Goal: Task Accomplishment & Management: Manage account settings

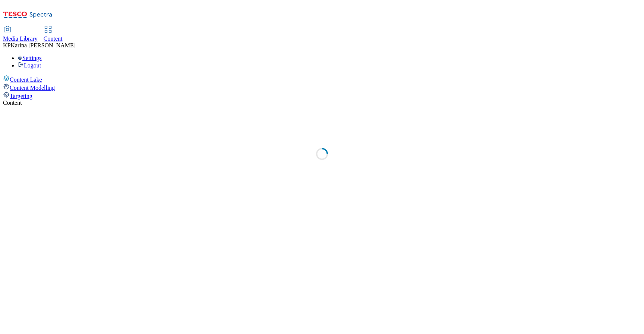
select select "ghs-[GEOGRAPHIC_DATA]"
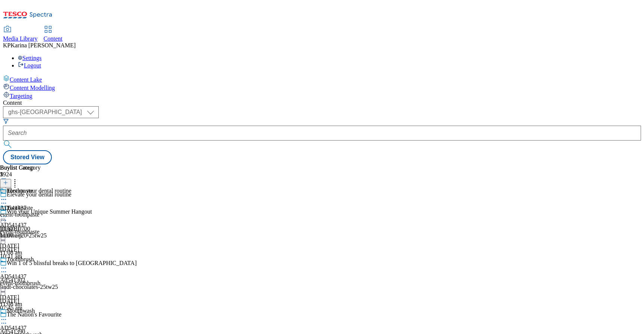
click at [53, 25] on icon at bounding box center [48, 29] width 9 height 9
select select "ghs-uk"
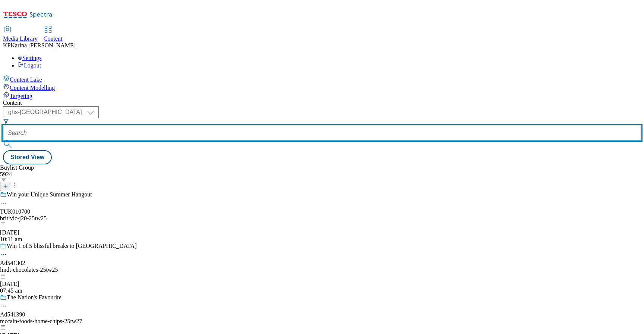
click at [182, 126] on input "text" at bounding box center [322, 133] width 638 height 15
paste input "https://digitalcontent.api.tesco.com/v2/media/ghs-mktg/c99446e8-4a14-48bb-8402-…"
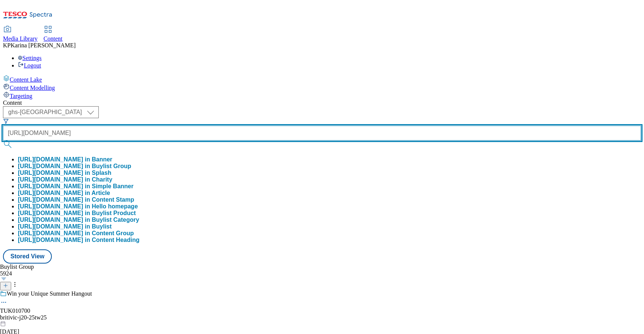
click at [3, 140] on button "submit" at bounding box center [8, 143] width 10 height 7
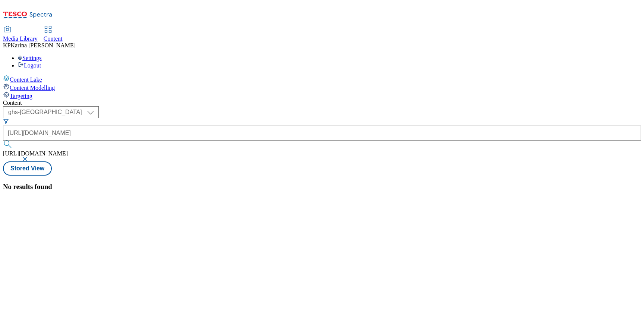
click at [130, 183] on div "No results found" at bounding box center [322, 187] width 638 height 8
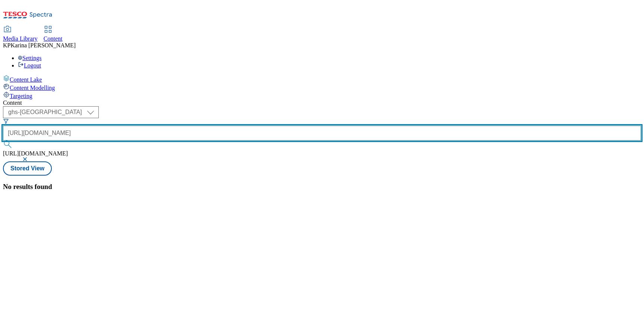
click at [182, 126] on input "[URL][DOMAIN_NAME]" at bounding box center [322, 133] width 638 height 15
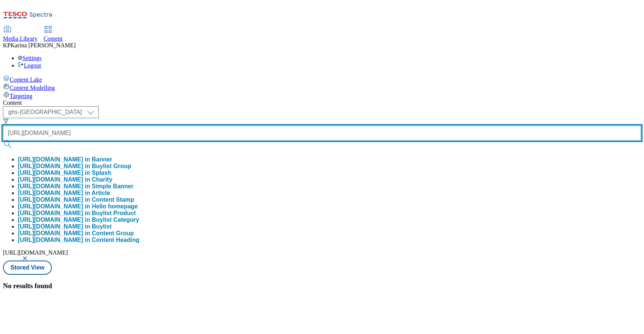
scroll to position [0, 209]
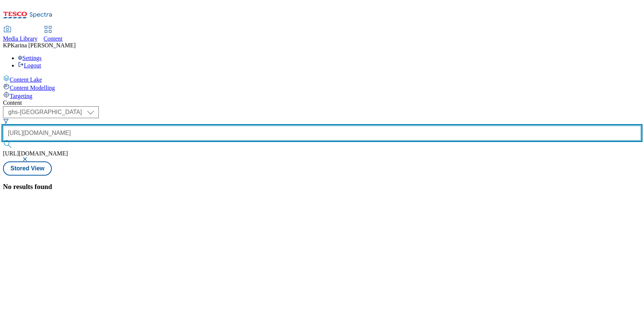
drag, startPoint x: 185, startPoint y: 58, endPoint x: 261, endPoint y: 75, distance: 77.5
click at [268, 99] on div "Content ( optional ) ghs-roi ghs-uk ghs-uk https://digitalcontent.api.tesco.com…" at bounding box center [322, 144] width 638 height 91
click at [183, 126] on input "[URL][DOMAIN_NAME]" at bounding box center [322, 133] width 638 height 15
drag, startPoint x: 181, startPoint y: 60, endPoint x: 129, endPoint y: 54, distance: 51.8
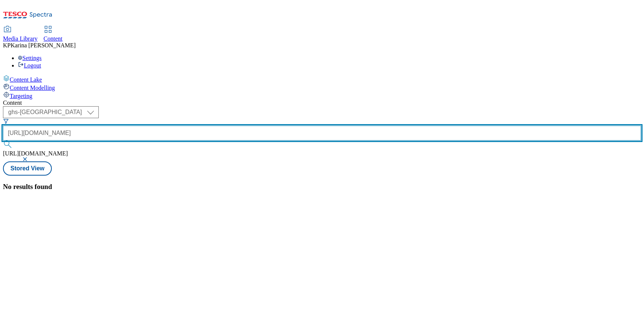
click at [129, 106] on div "( optional ) ghs-roi ghs-uk ghs-uk https://digitalcontent.api.tesco.com/v2/medi…" at bounding box center [322, 133] width 638 height 55
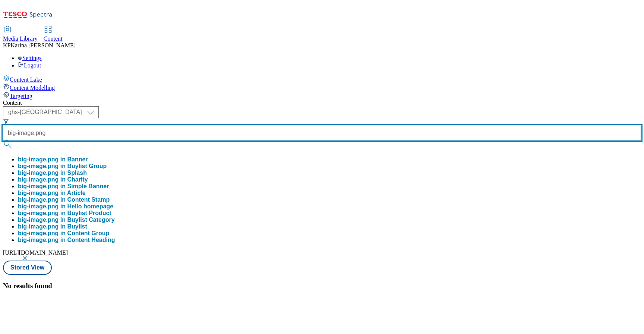
type input "big-image.png"
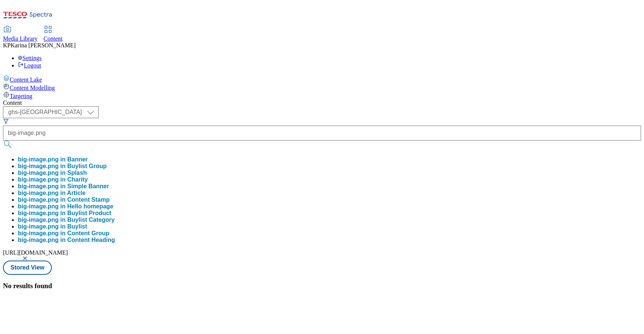
click at [88, 156] on button "big-image.png in Banner" at bounding box center [53, 159] width 70 height 7
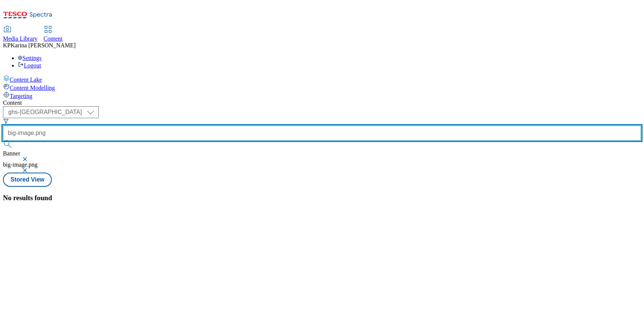
drag, startPoint x: 202, startPoint y: 58, endPoint x: 167, endPoint y: 56, distance: 34.7
click at [168, 126] on input "big-image.png" at bounding box center [322, 133] width 638 height 15
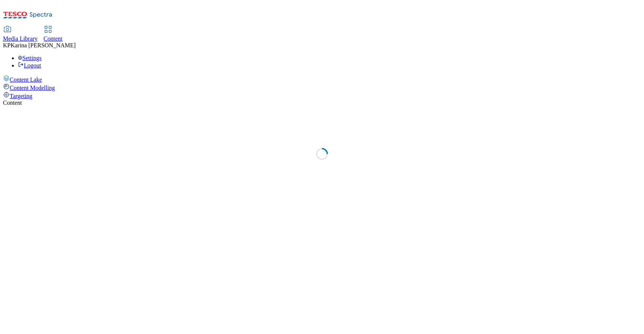
select select "ghs-[GEOGRAPHIC_DATA]"
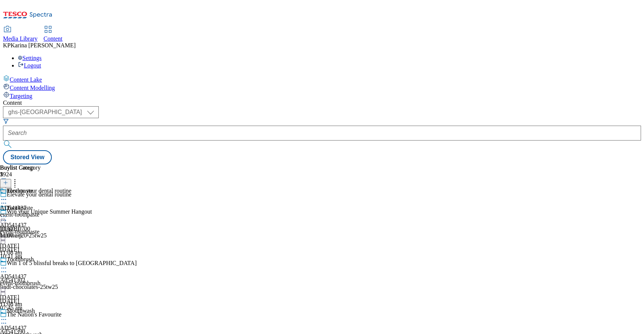
click at [7, 213] on icon at bounding box center [3, 216] width 7 height 7
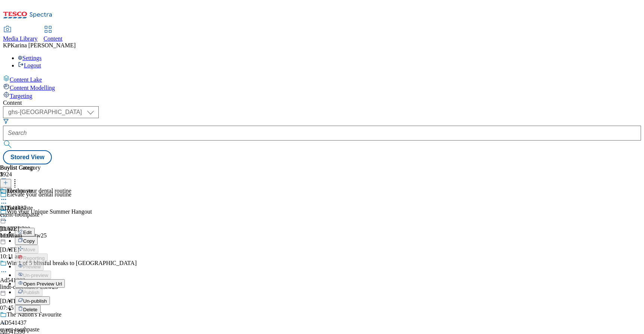
click at [35, 228] on button "Edit" at bounding box center [25, 232] width 20 height 9
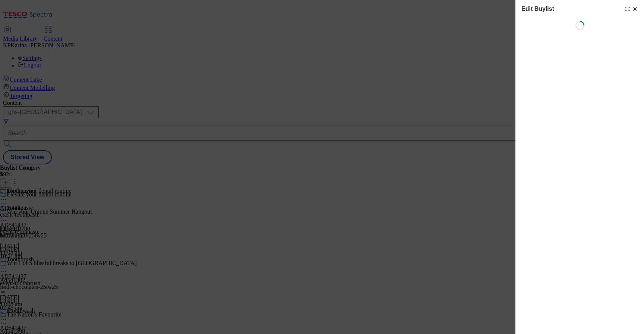
select select "seasonal"
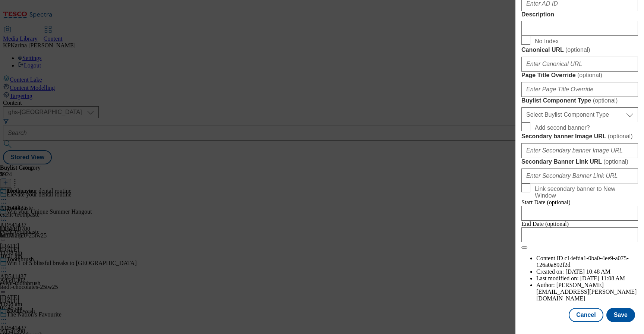
scroll to position [655, 0]
click at [585, 107] on select "Select Buylist Component Type Banner Competition Header Meal" at bounding box center [579, 114] width 117 height 15
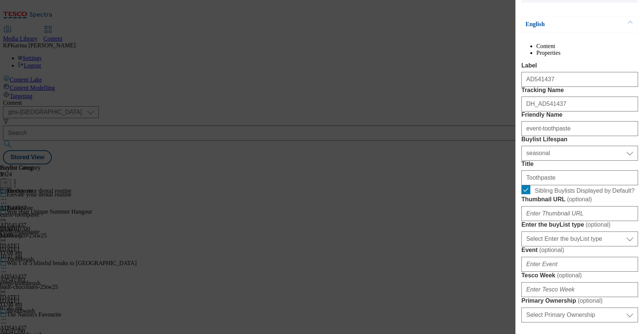
scroll to position [255, 0]
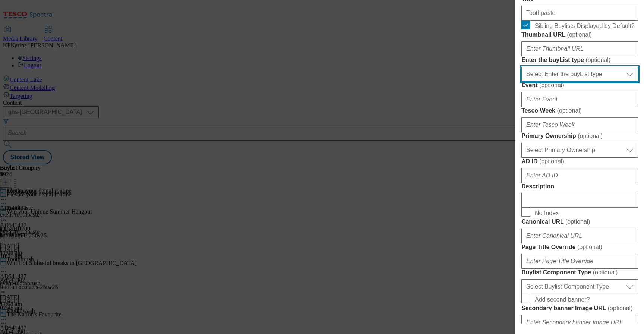
click at [572, 82] on select "Select Enter the buyList type event supplier funded long term >4 weeks supplier…" at bounding box center [579, 74] width 117 height 15
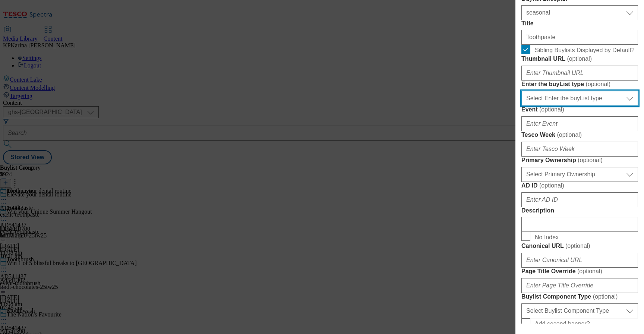
scroll to position [246, 0]
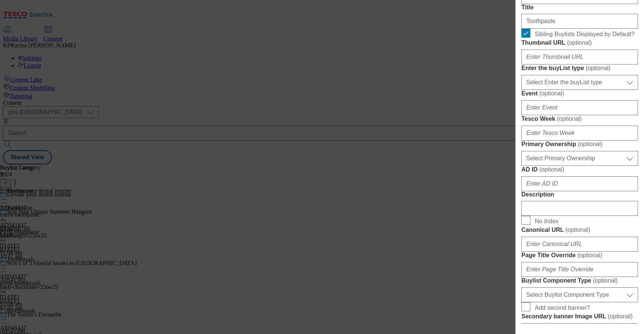
click at [573, 190] on form "Label AD541437 Tracking Name DH_AD541437 Friendly Name event-toothpaste Buylist…" at bounding box center [579, 167] width 117 height 523
click at [572, 90] on select "Select Enter the buyList type event supplier funded long term >4 weeks supplier…" at bounding box center [579, 82] width 117 height 15
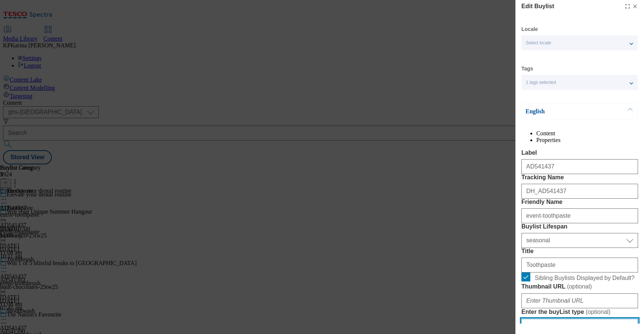
scroll to position [0, 0]
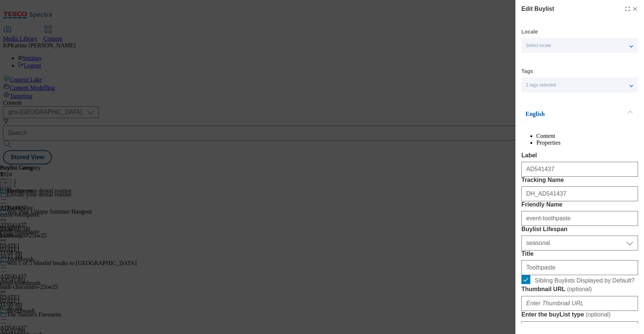
click at [632, 7] on icon "Modal" at bounding box center [635, 9] width 6 height 6
select select "seasonal"
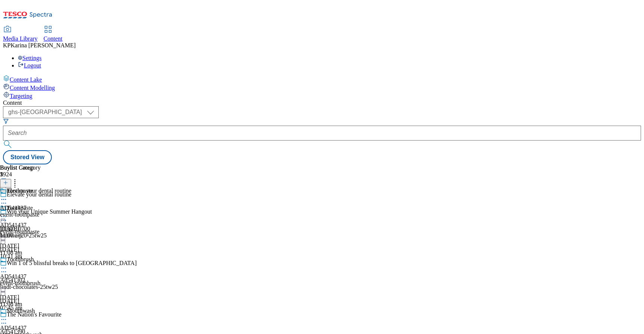
click at [7, 213] on icon at bounding box center [3, 216] width 7 height 7
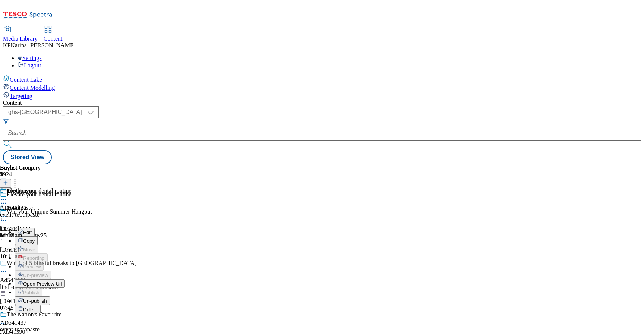
click at [35, 228] on button "Edit" at bounding box center [25, 232] width 20 height 9
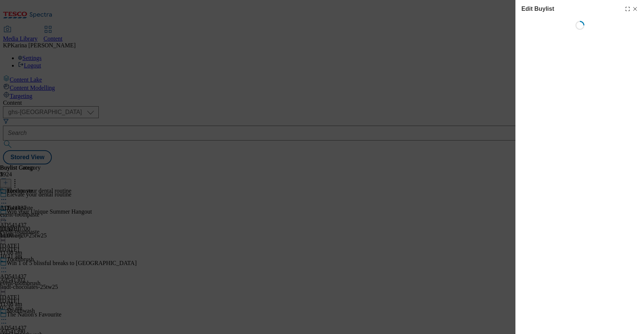
select select "seasonal"
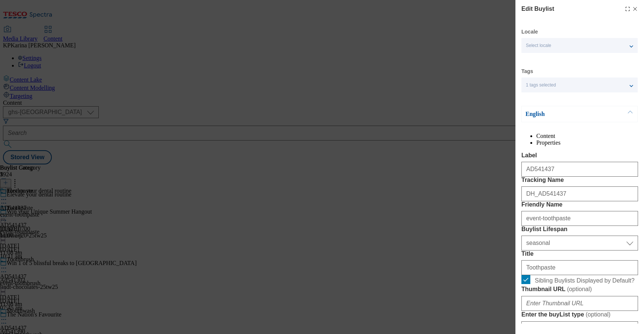
click at [632, 9] on icon "Modal" at bounding box center [635, 9] width 6 height 6
select select "seasonal"
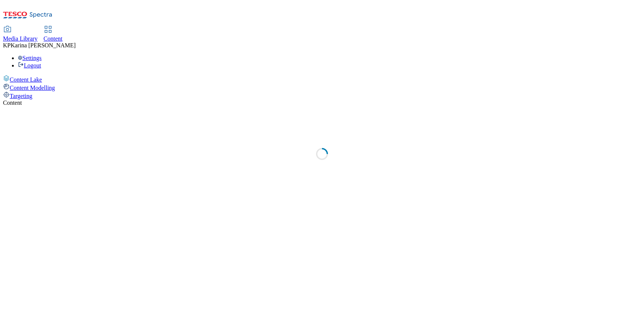
select select "ghs-[GEOGRAPHIC_DATA]"
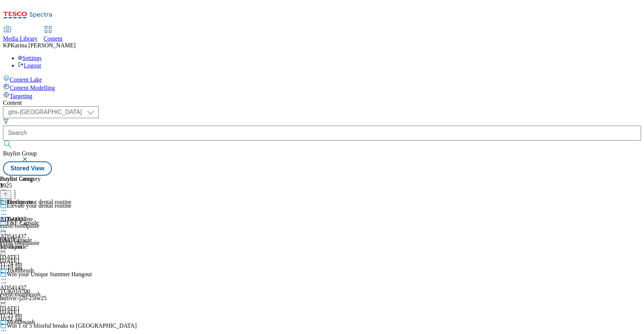
click at [7, 224] on icon at bounding box center [3, 227] width 7 height 7
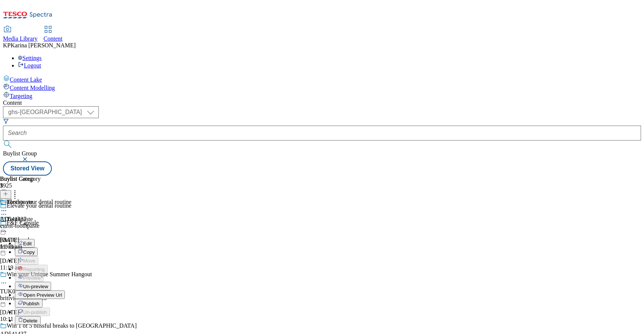
click at [35, 239] on button "Edit" at bounding box center [25, 243] width 20 height 9
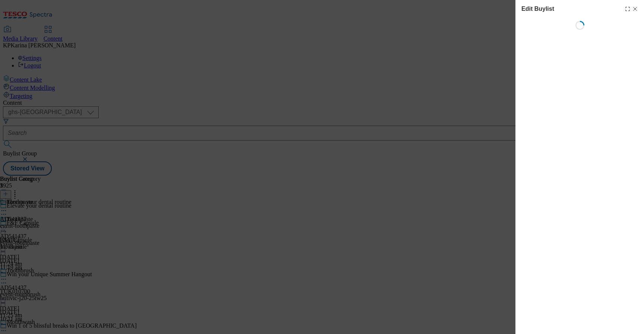
select select "seasonal"
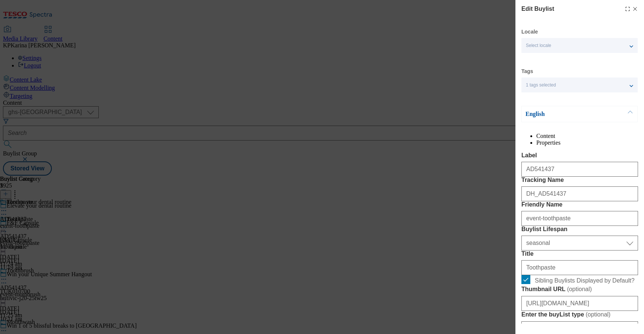
drag, startPoint x: 627, startPoint y: 7, endPoint x: 580, endPoint y: 110, distance: 113.1
click at [632, 7] on icon "Modal" at bounding box center [635, 9] width 6 height 6
select select "seasonal"
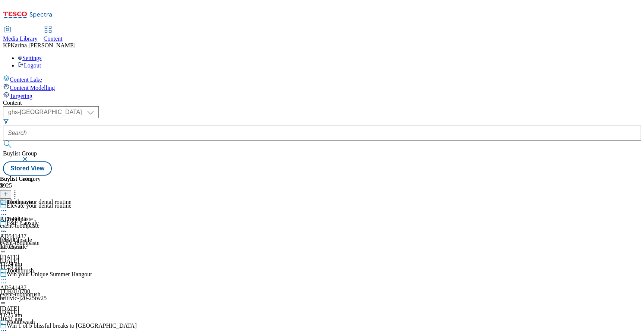
click at [7, 224] on icon at bounding box center [3, 227] width 7 height 7
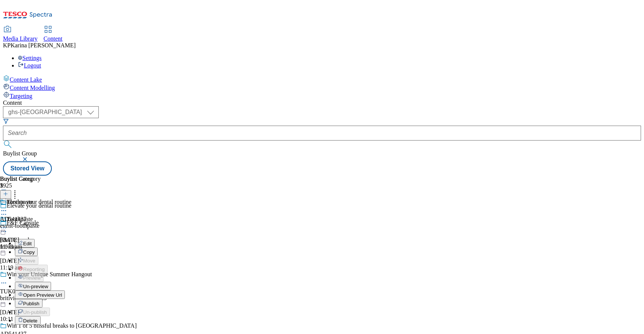
click at [35, 239] on button "Edit" at bounding box center [25, 243] width 20 height 9
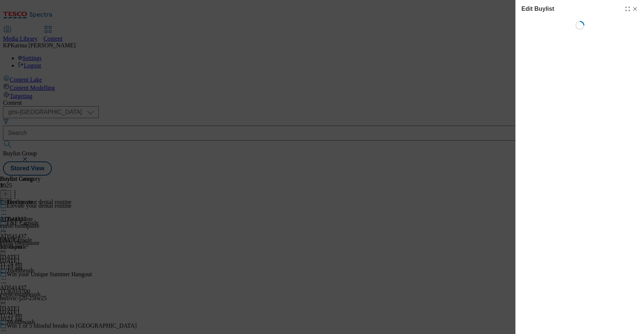
select select "seasonal"
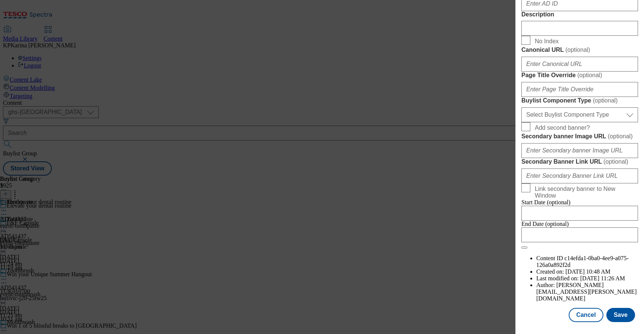
scroll to position [633, 0]
click at [620, 114] on select "Select Buylist Component Type Banner Competition Header Meal" at bounding box center [579, 114] width 117 height 15
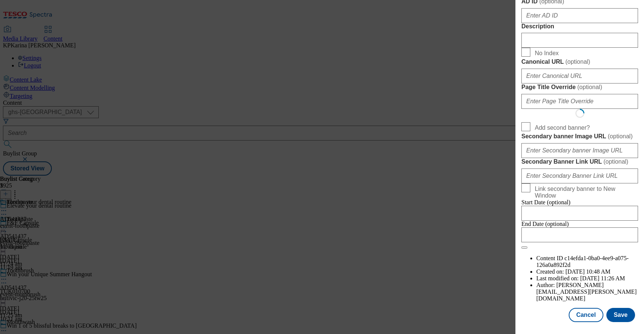
scroll to position [24, 0]
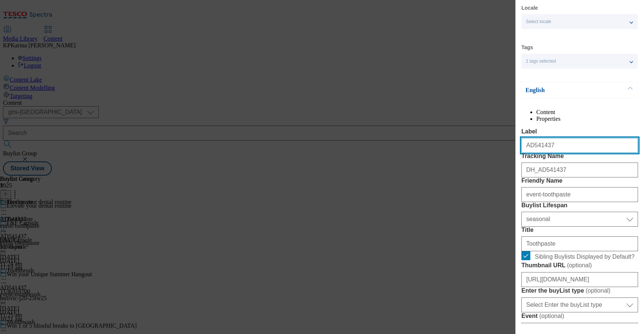
select select "Banner"
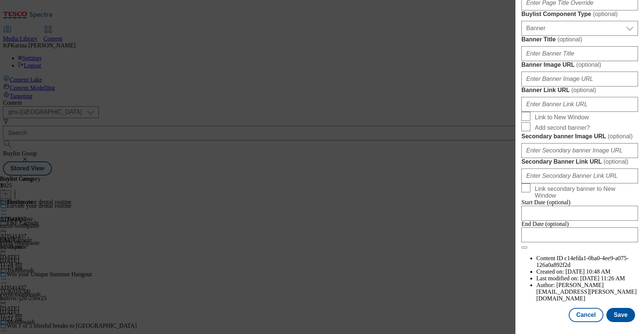
scroll to position [647, 0]
